Goal: Find specific page/section: Find specific page/section

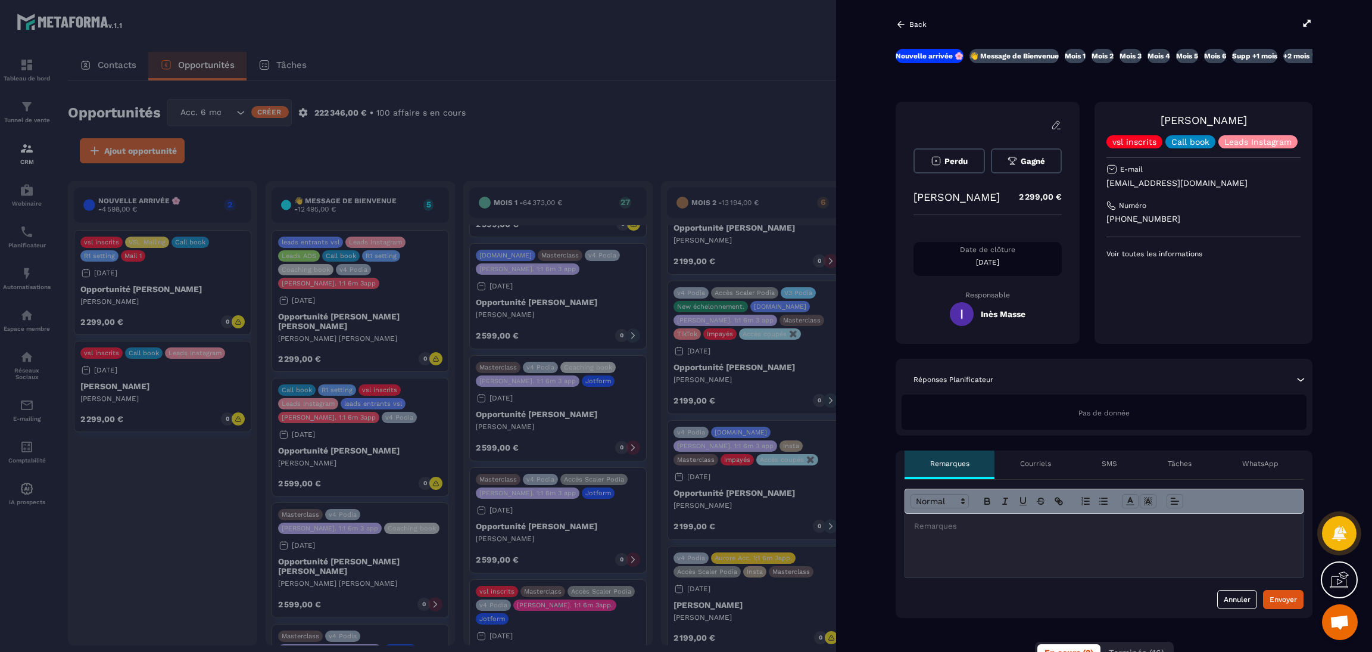
click at [130, 562] on div at bounding box center [686, 326] width 1372 height 652
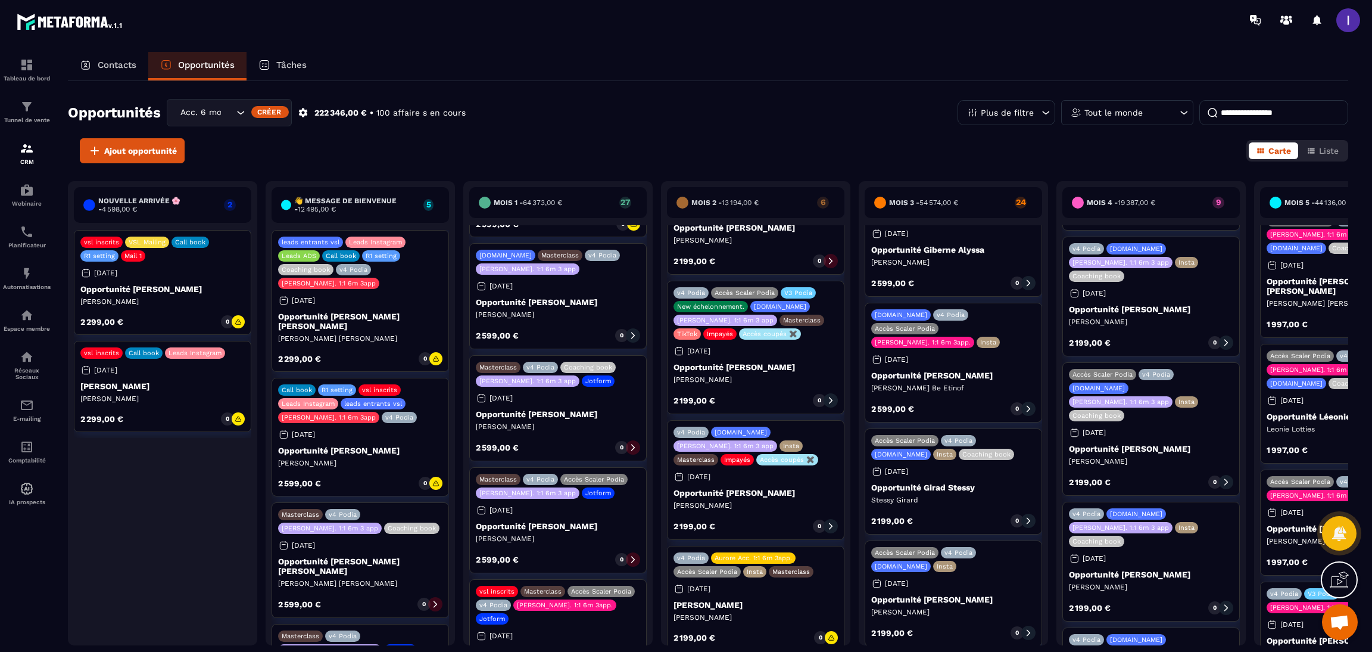
click at [188, 400] on p "[PERSON_NAME]" at bounding box center [162, 399] width 164 height 10
click at [119, 58] on div "Contacts" at bounding box center [108, 66] width 80 height 29
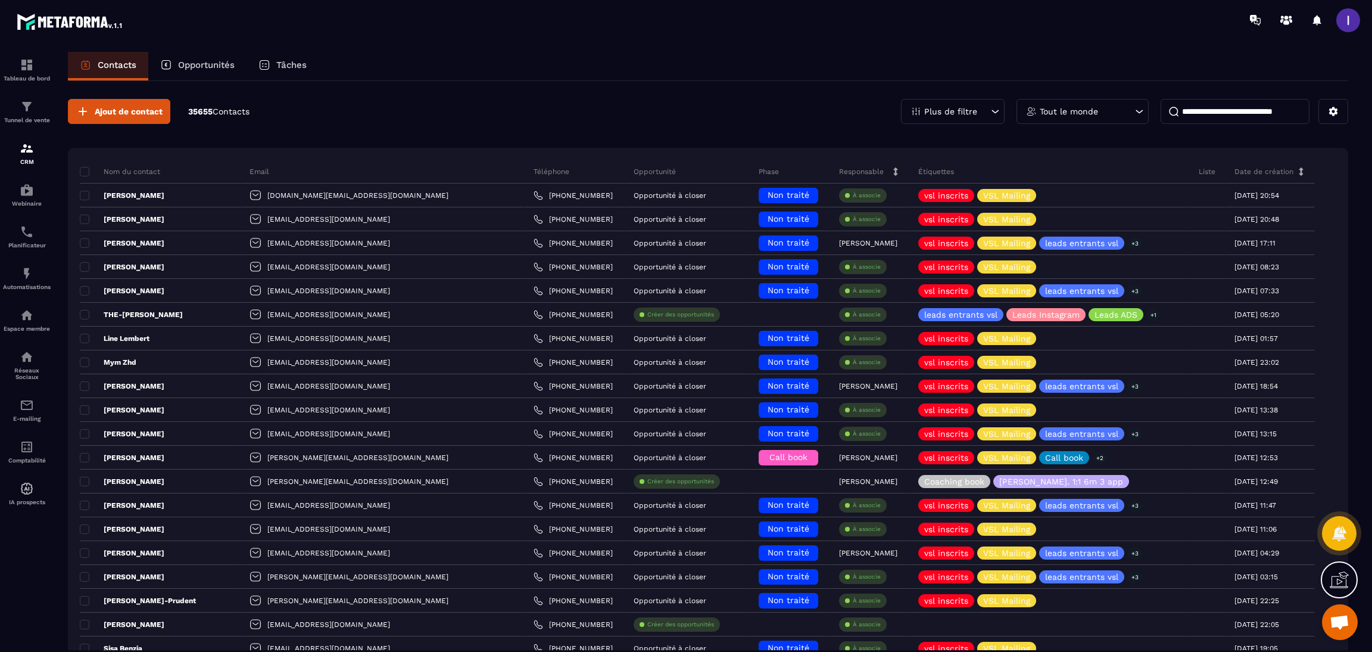
click at [1244, 113] on input at bounding box center [1235, 111] width 149 height 25
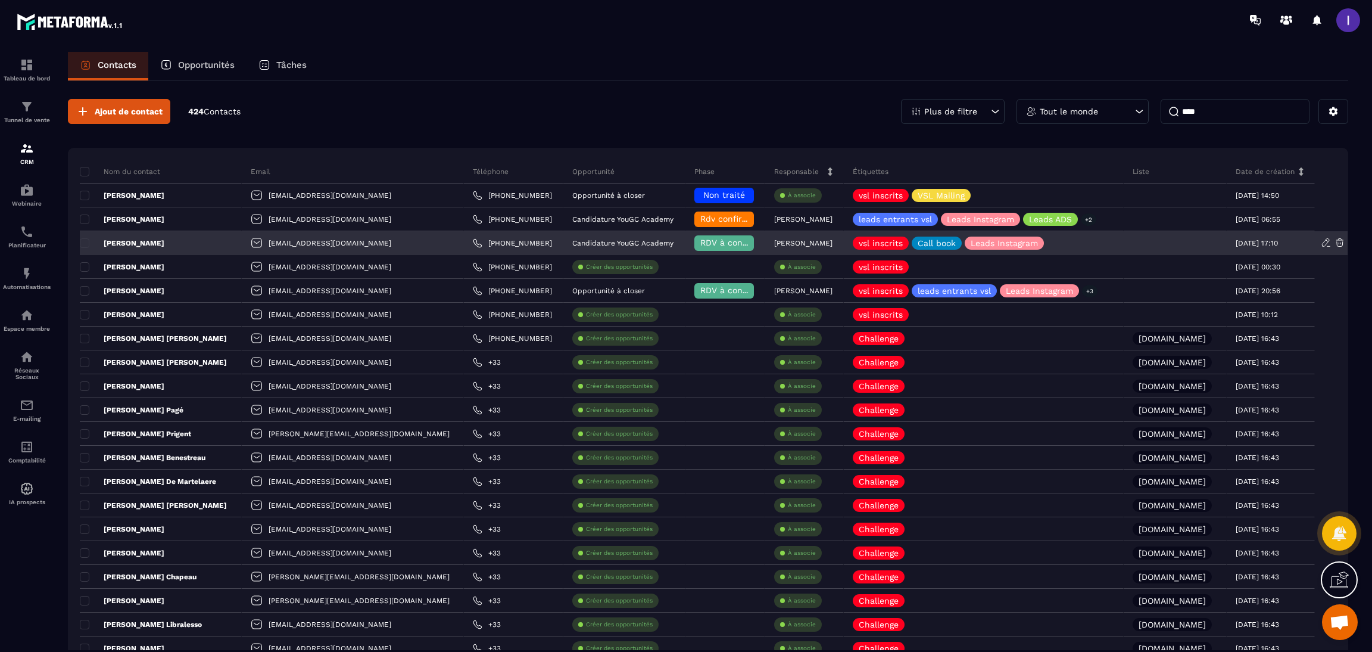
type input "****"
click at [167, 252] on div "[PERSON_NAME]" at bounding box center [161, 243] width 162 height 24
